Goal: Task Accomplishment & Management: Complete application form

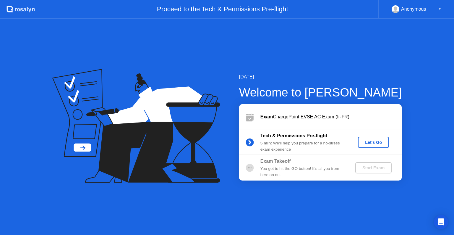
click at [371, 143] on div "Let's Go" at bounding box center [373, 142] width 26 height 5
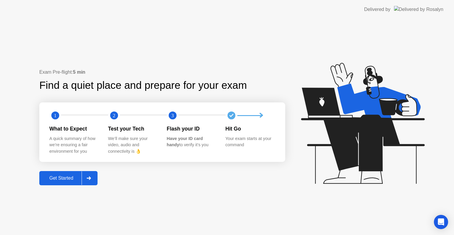
click at [56, 178] on div "Get Started" at bounding box center [61, 177] width 40 height 5
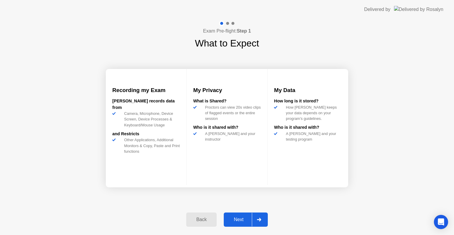
click at [237, 220] on div "Next" at bounding box center [238, 219] width 26 height 5
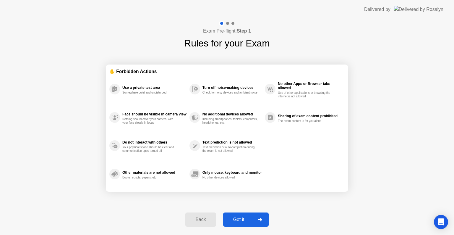
click at [244, 219] on div "Got it" at bounding box center [239, 219] width 28 height 5
select select "**********"
select select "*******"
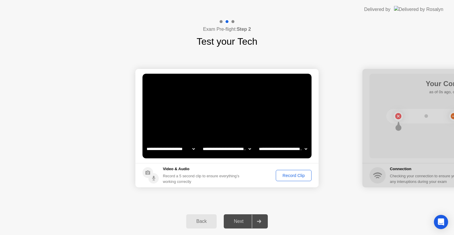
click at [300, 176] on div "Record Clip" at bounding box center [294, 175] width 32 height 5
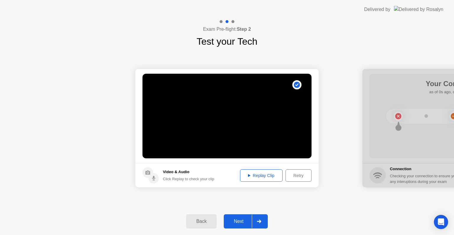
click at [246, 222] on div "Next" at bounding box center [238, 220] width 26 height 5
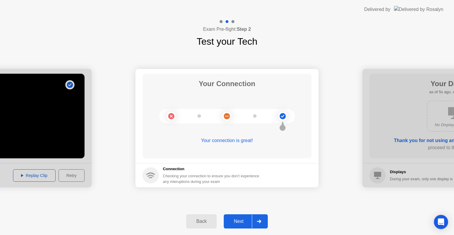
click at [242, 220] on div "Next" at bounding box center [238, 220] width 26 height 5
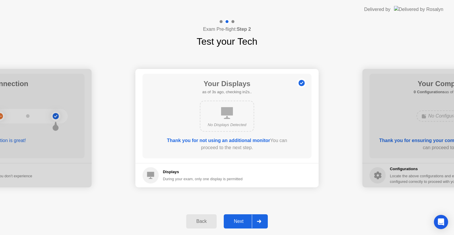
click at [243, 219] on div "Next" at bounding box center [238, 220] width 26 height 5
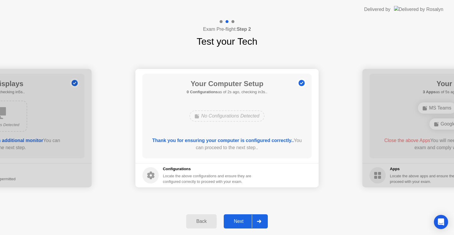
click at [247, 220] on div "Next" at bounding box center [238, 220] width 26 height 5
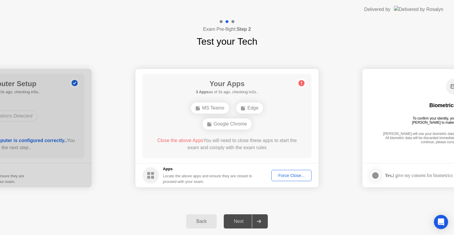
click at [282, 175] on div "Force Close..." at bounding box center [291, 175] width 36 height 5
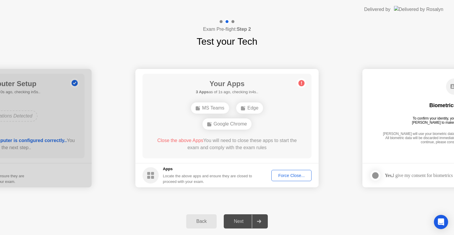
click at [287, 178] on div "Force Close..." at bounding box center [291, 175] width 36 height 5
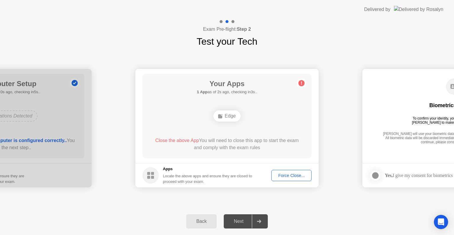
click at [280, 142] on div "Close the above App You will need to close this app to start the exam and compl…" at bounding box center [227, 144] width 152 height 14
click at [288, 173] on div "Force Close..." at bounding box center [291, 175] width 36 height 5
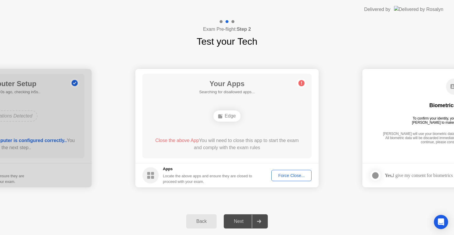
click at [288, 173] on div "Force Close..." at bounding box center [291, 175] width 36 height 5
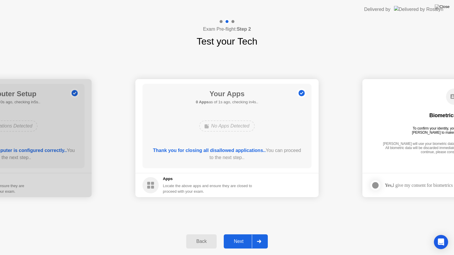
click at [243, 234] on div "Next" at bounding box center [238, 241] width 26 height 5
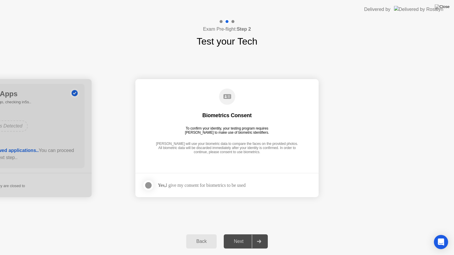
click at [247, 234] on div "Next" at bounding box center [238, 241] width 26 height 5
click at [147, 186] on div at bounding box center [148, 185] width 7 height 7
click at [238, 233] on div "Back Next" at bounding box center [227, 241] width 454 height 27
click at [245, 234] on div "Next" at bounding box center [238, 241] width 26 height 5
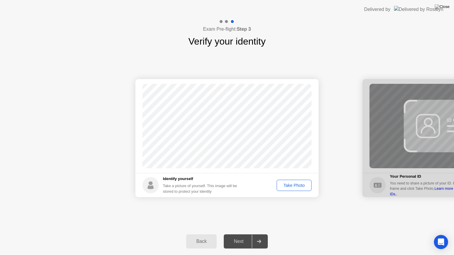
click at [297, 186] on div "Take Photo" at bounding box center [294, 185] width 31 height 5
click at [248, 234] on div "Next" at bounding box center [238, 241] width 26 height 5
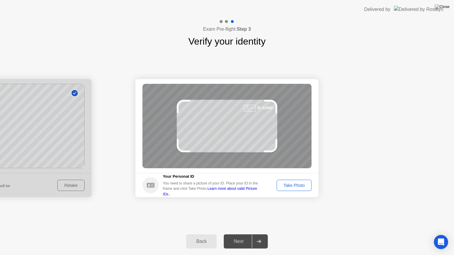
click at [293, 188] on div "Take Photo" at bounding box center [294, 185] width 31 height 5
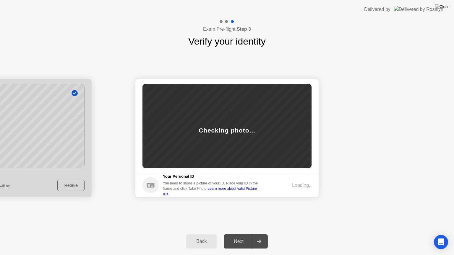
click at [293, 188] on div "Loading.." at bounding box center [302, 185] width 20 height 7
click at [245, 234] on div "Next" at bounding box center [238, 241] width 26 height 5
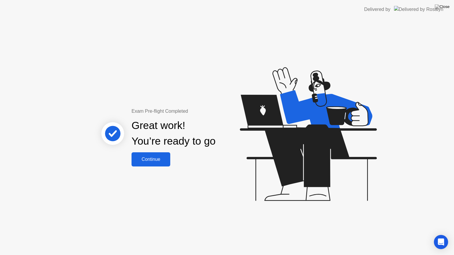
click at [151, 162] on div "Continue" at bounding box center [150, 159] width 35 height 5
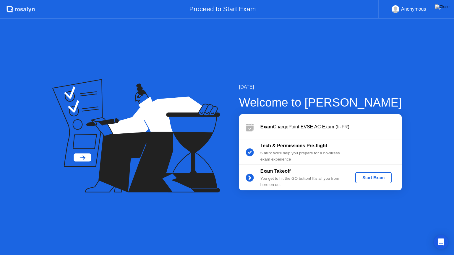
click at [414, 12] on div "Anonymous" at bounding box center [413, 9] width 25 height 8
click at [439, 7] on div "▼" at bounding box center [439, 9] width 3 height 8
click at [369, 176] on div "Start Exam" at bounding box center [374, 178] width 32 height 5
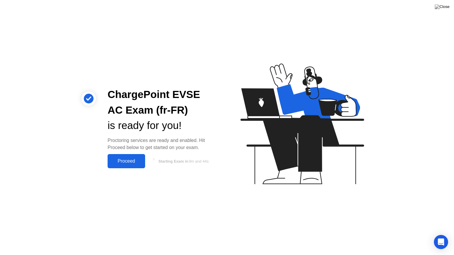
click at [125, 162] on div "Proceed" at bounding box center [126, 161] width 34 height 5
